Goal: Find specific page/section

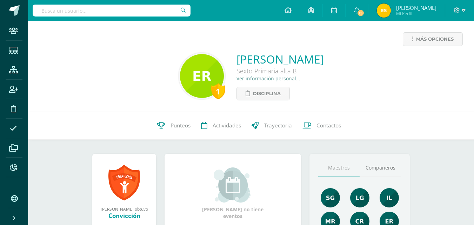
click at [134, 8] on input "text" at bounding box center [112, 11] width 158 height 12
paste input "[PERSON_NAME]"
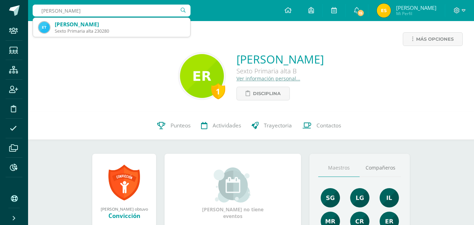
type input "[PERSON_NAME]"
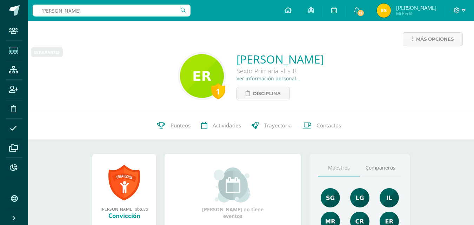
click at [20, 42] on span at bounding box center [14, 50] width 16 height 16
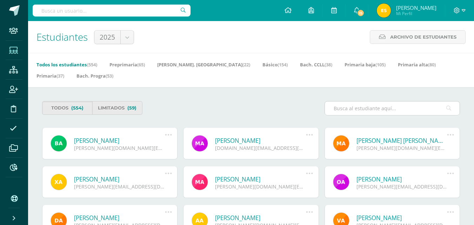
click at [407, 110] on input "text" at bounding box center [392, 108] width 135 height 14
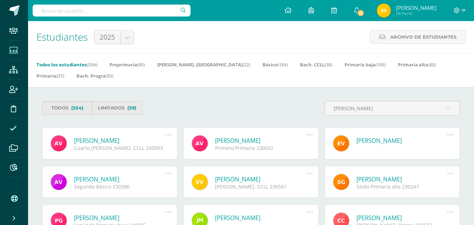
type input "villeda"
